Goal: Task Accomplishment & Management: Manage account settings

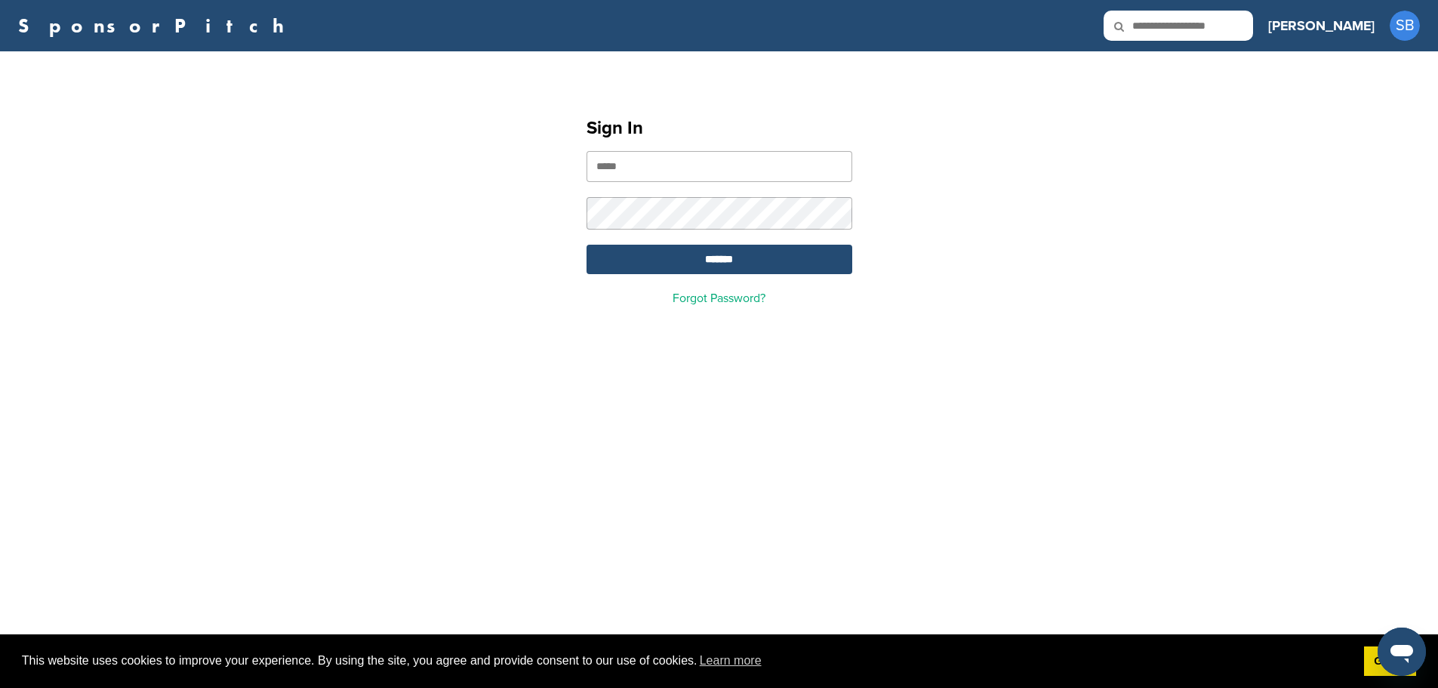
click at [744, 171] on input "email" at bounding box center [719, 166] width 266 height 31
type input "**********"
click at [696, 262] on input "*******" at bounding box center [719, 259] width 266 height 29
